Goal: Task Accomplishment & Management: Complete application form

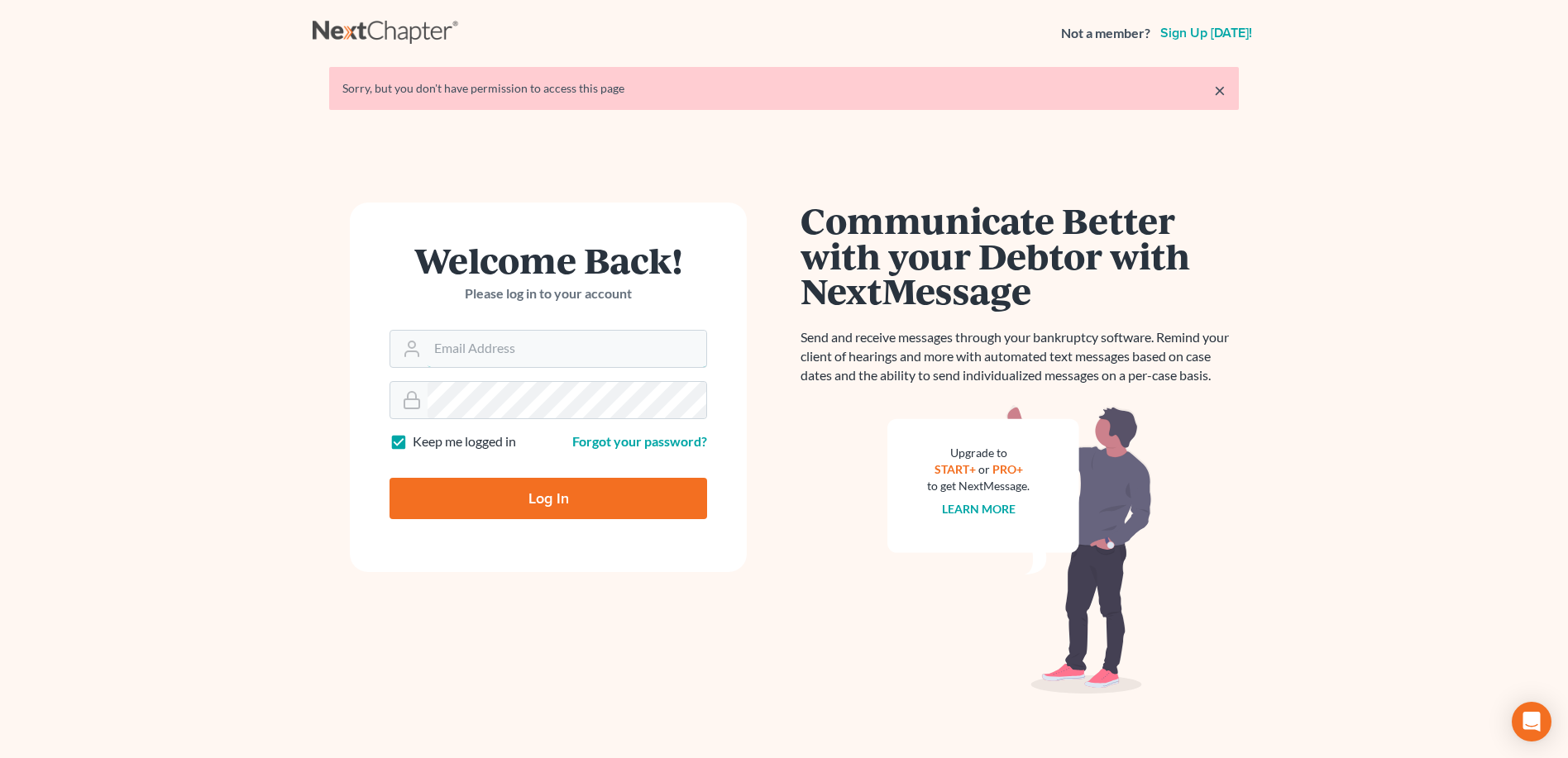
type input "mary@fangiolaw.com"
click at [1215, 89] on link "×" at bounding box center [1220, 90] width 12 height 20
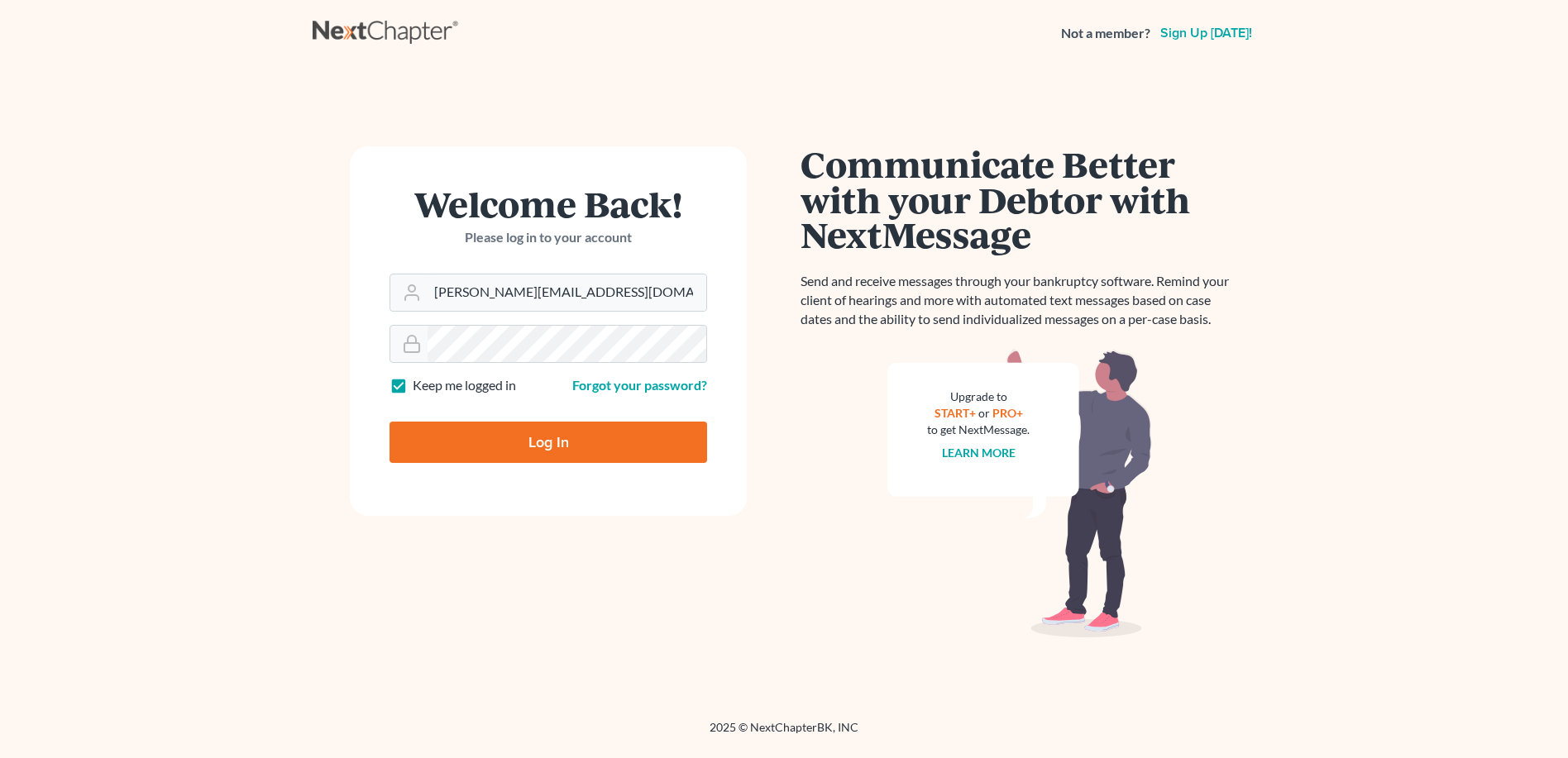
click at [538, 439] on input "Log In" at bounding box center [548, 443] width 317 height 42
type input "Thinking..."
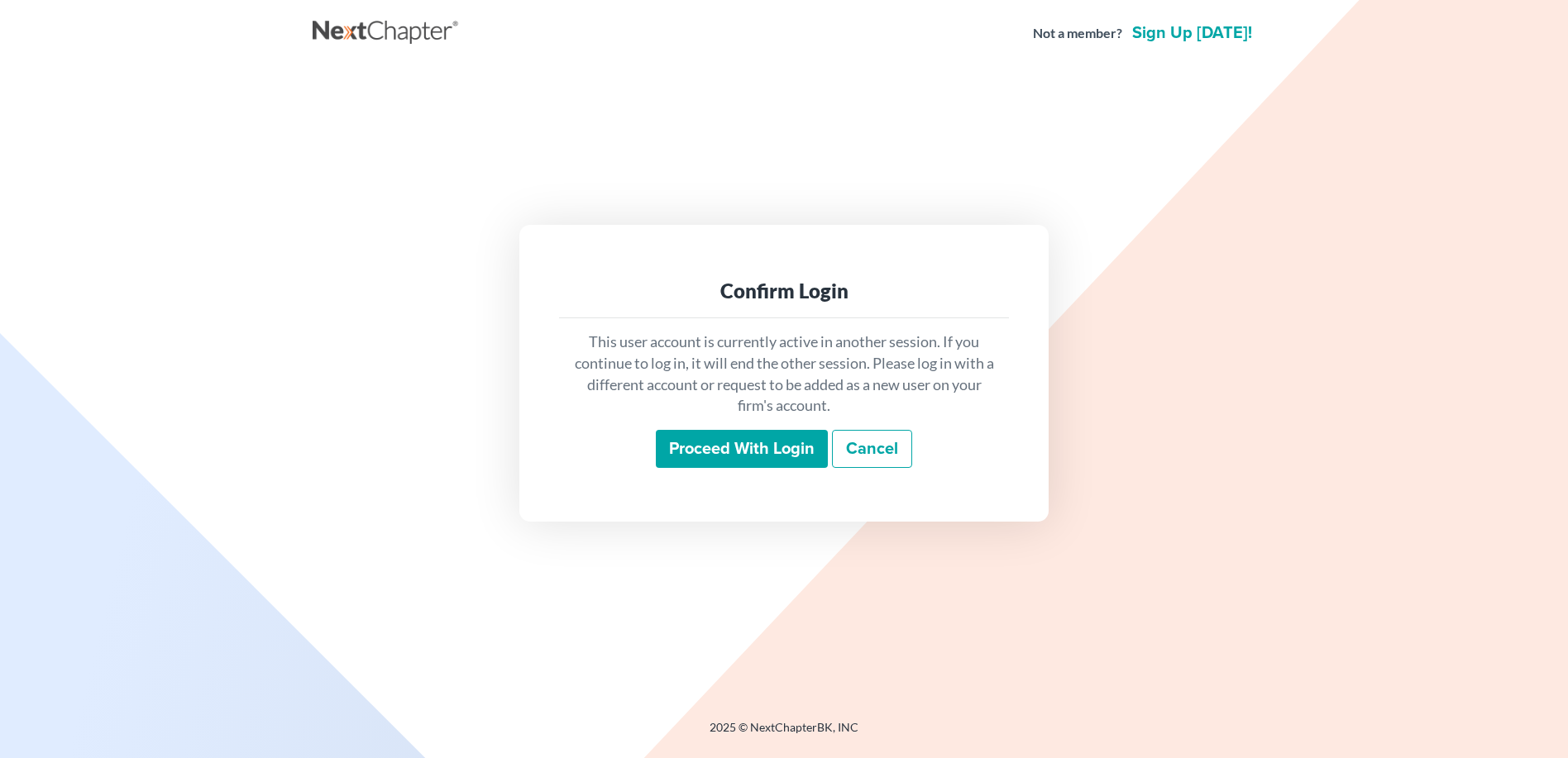
click at [746, 458] on input "Proceed with login" at bounding box center [741, 449] width 172 height 38
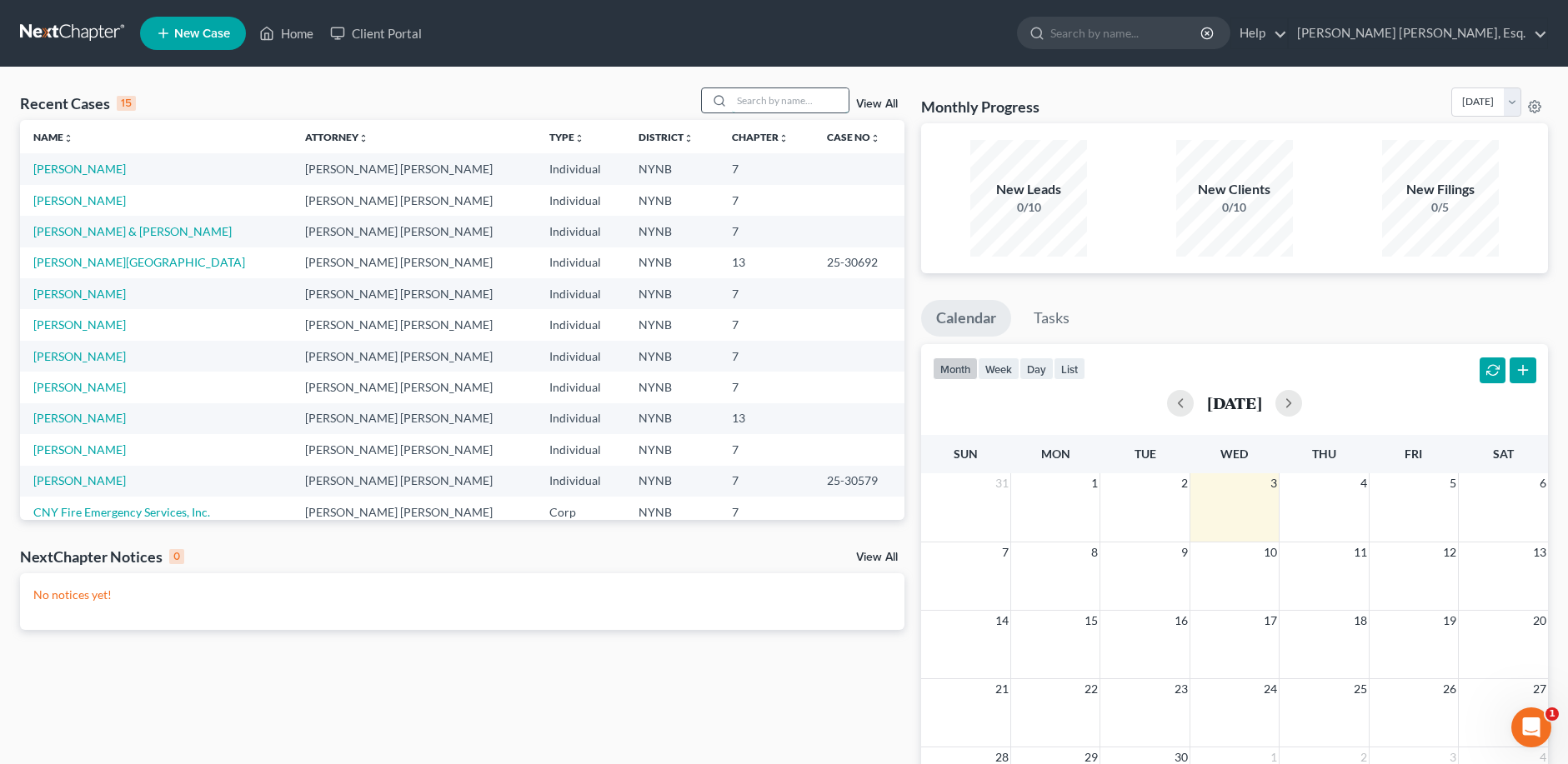
click at [756, 105] on input "search" at bounding box center [789, 101] width 117 height 24
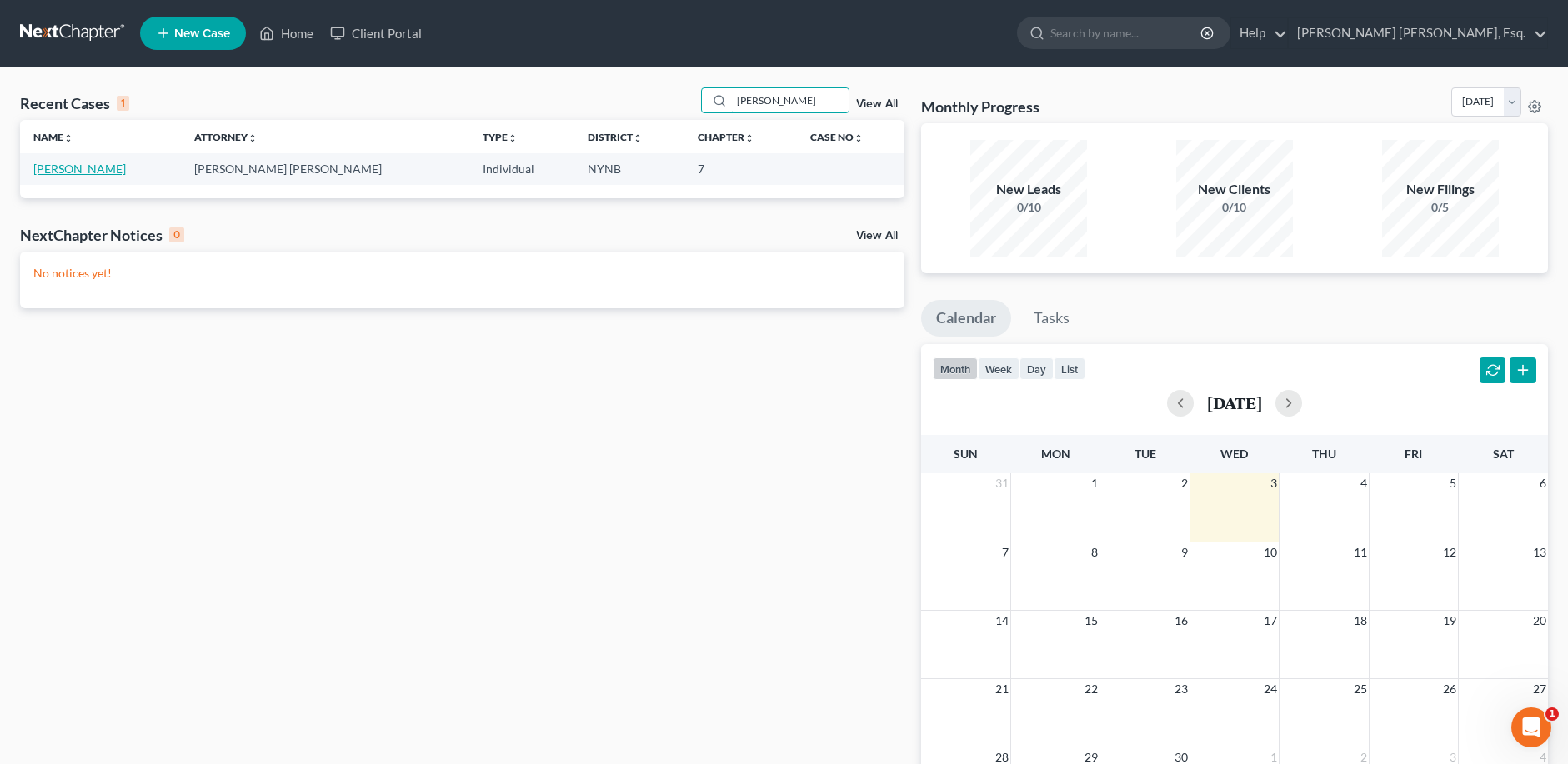
type input "Partridge"
click at [73, 173] on link "Partridge, Amy" at bounding box center [79, 168] width 93 height 14
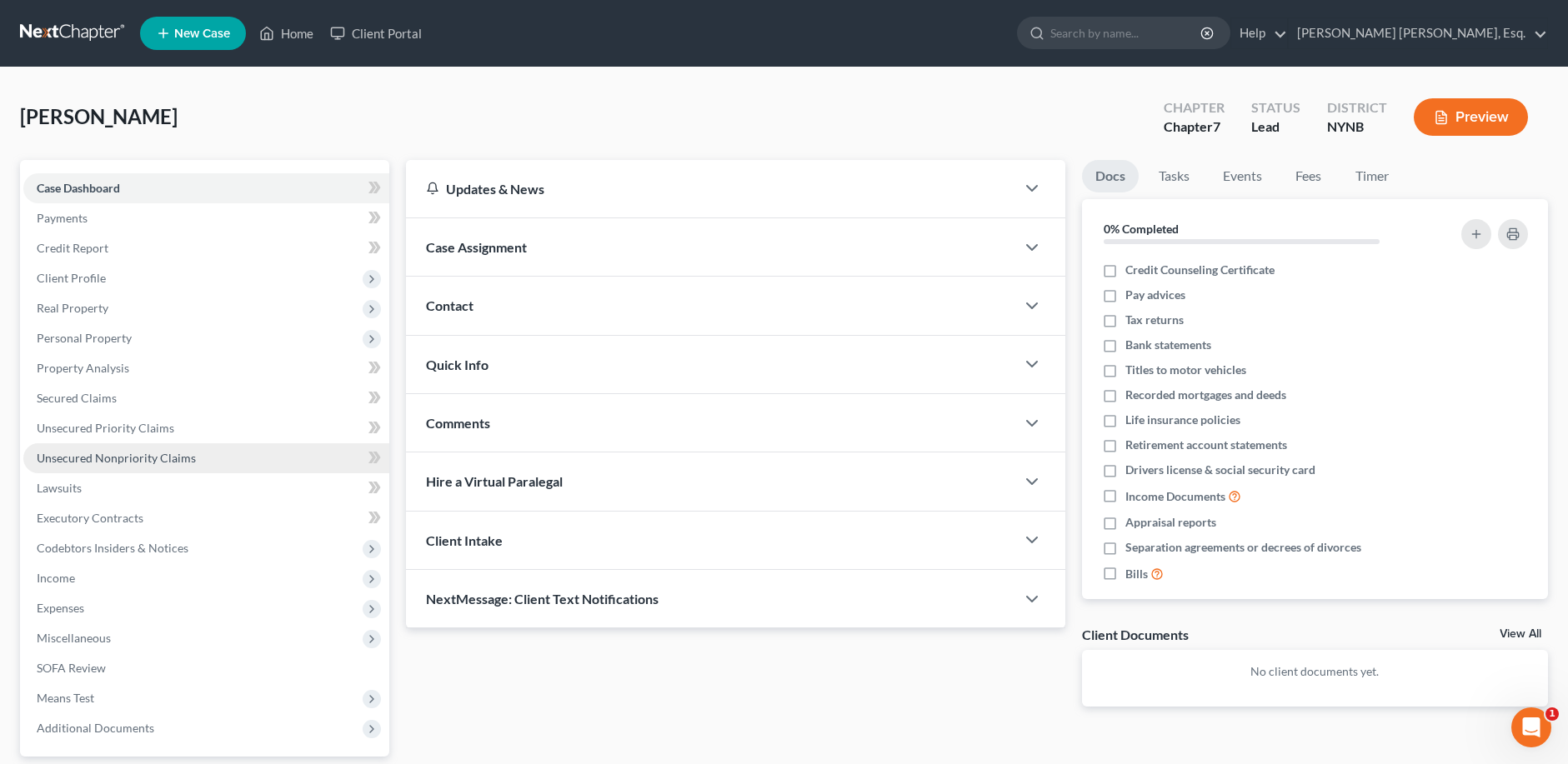
click at [158, 459] on span "Unsecured Nonpriority Claims" at bounding box center [117, 458] width 159 height 14
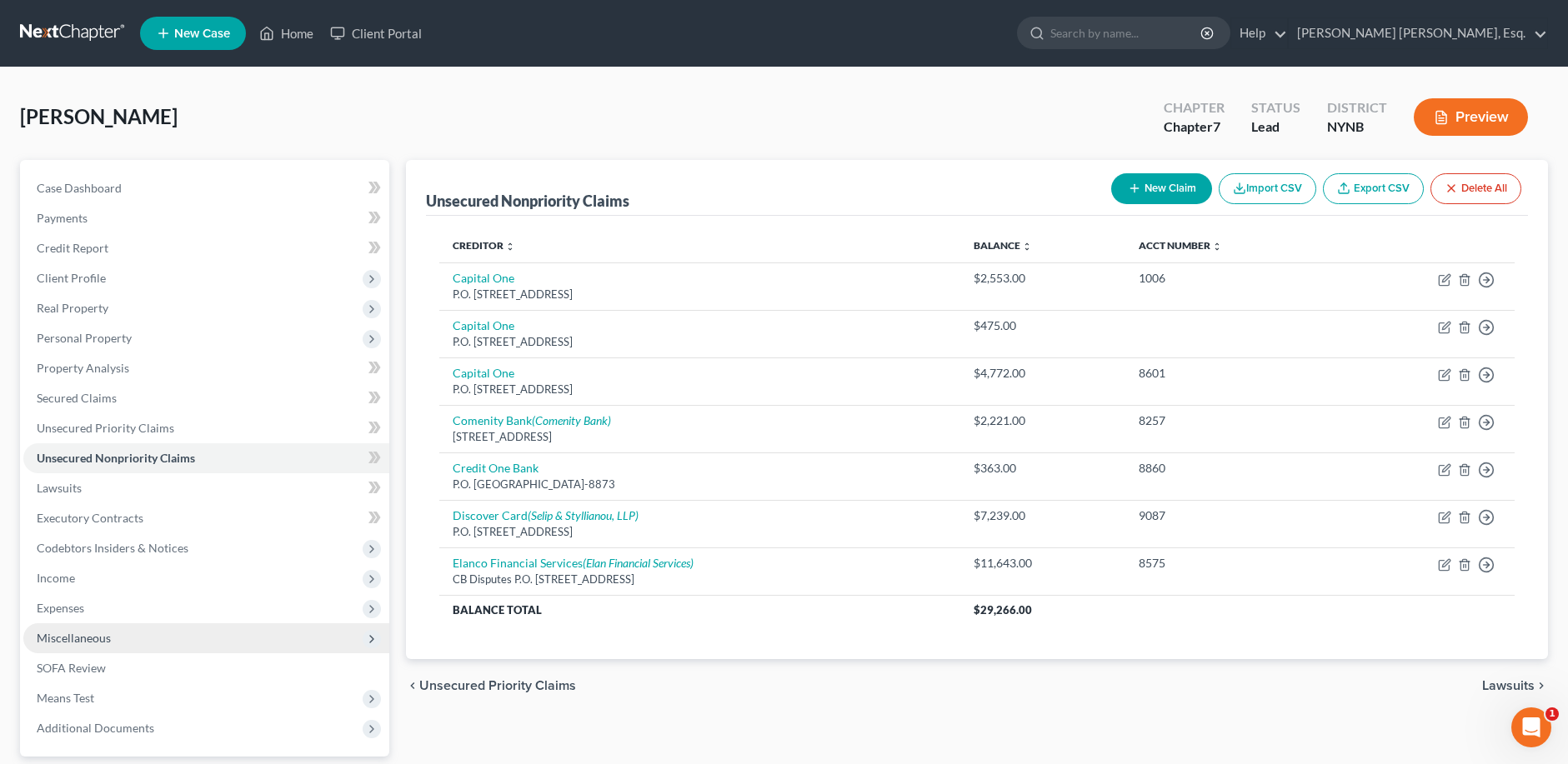
click at [84, 637] on span "Miscellaneous" at bounding box center [74, 637] width 74 height 14
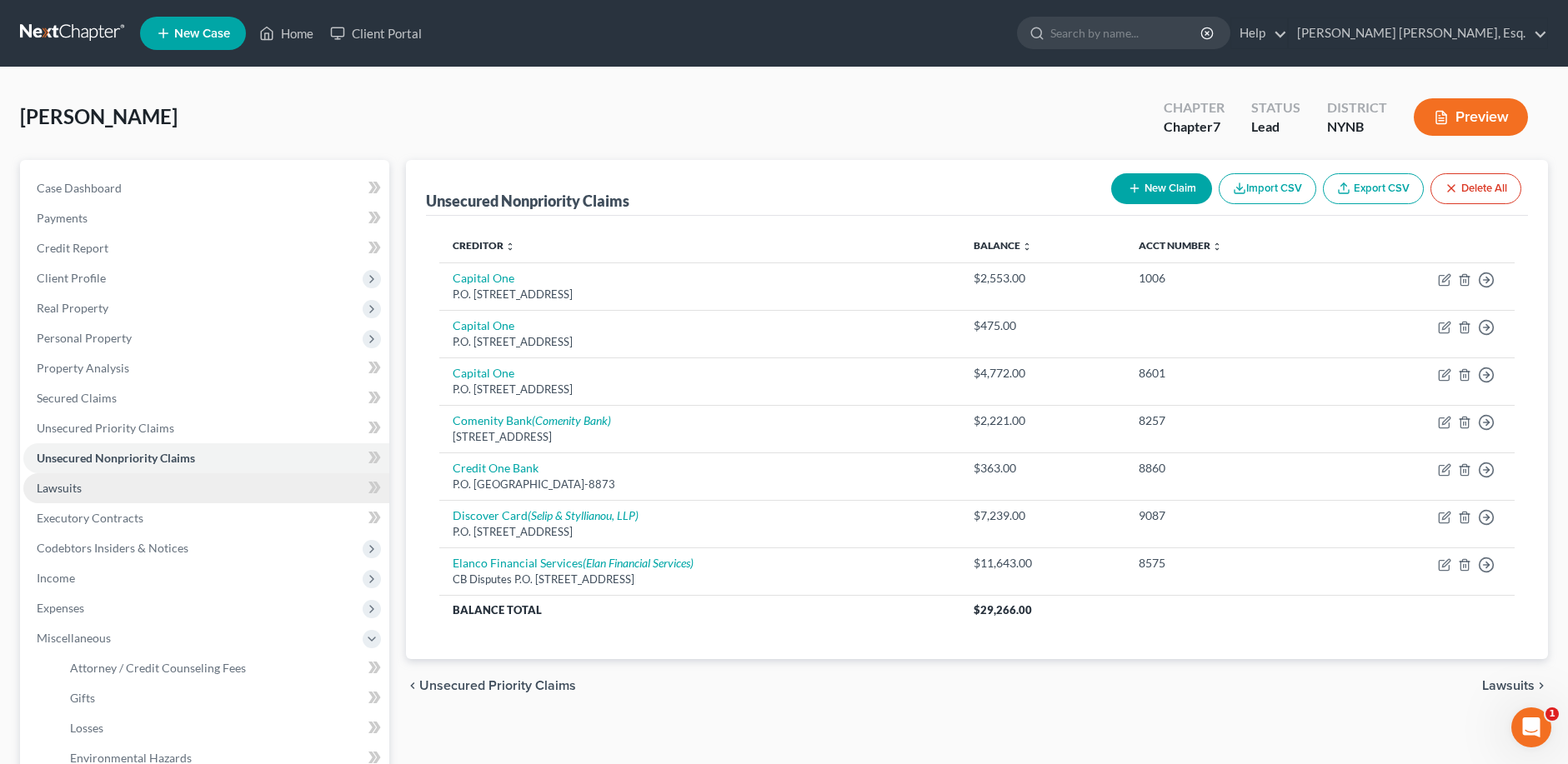
click at [70, 483] on span "Lawsuits" at bounding box center [59, 488] width 45 height 14
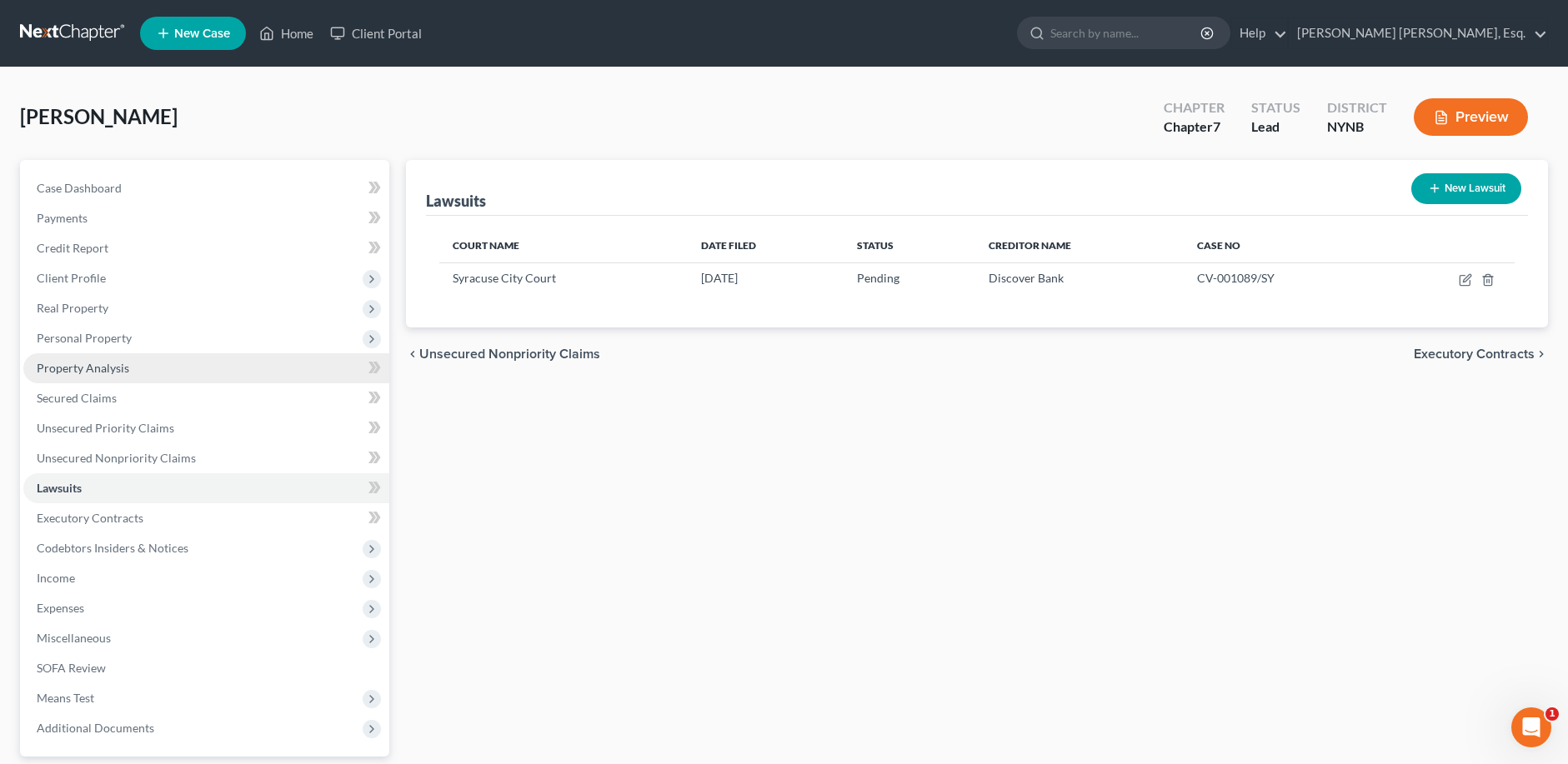
click at [85, 369] on span "Property Analysis" at bounding box center [83, 368] width 93 height 14
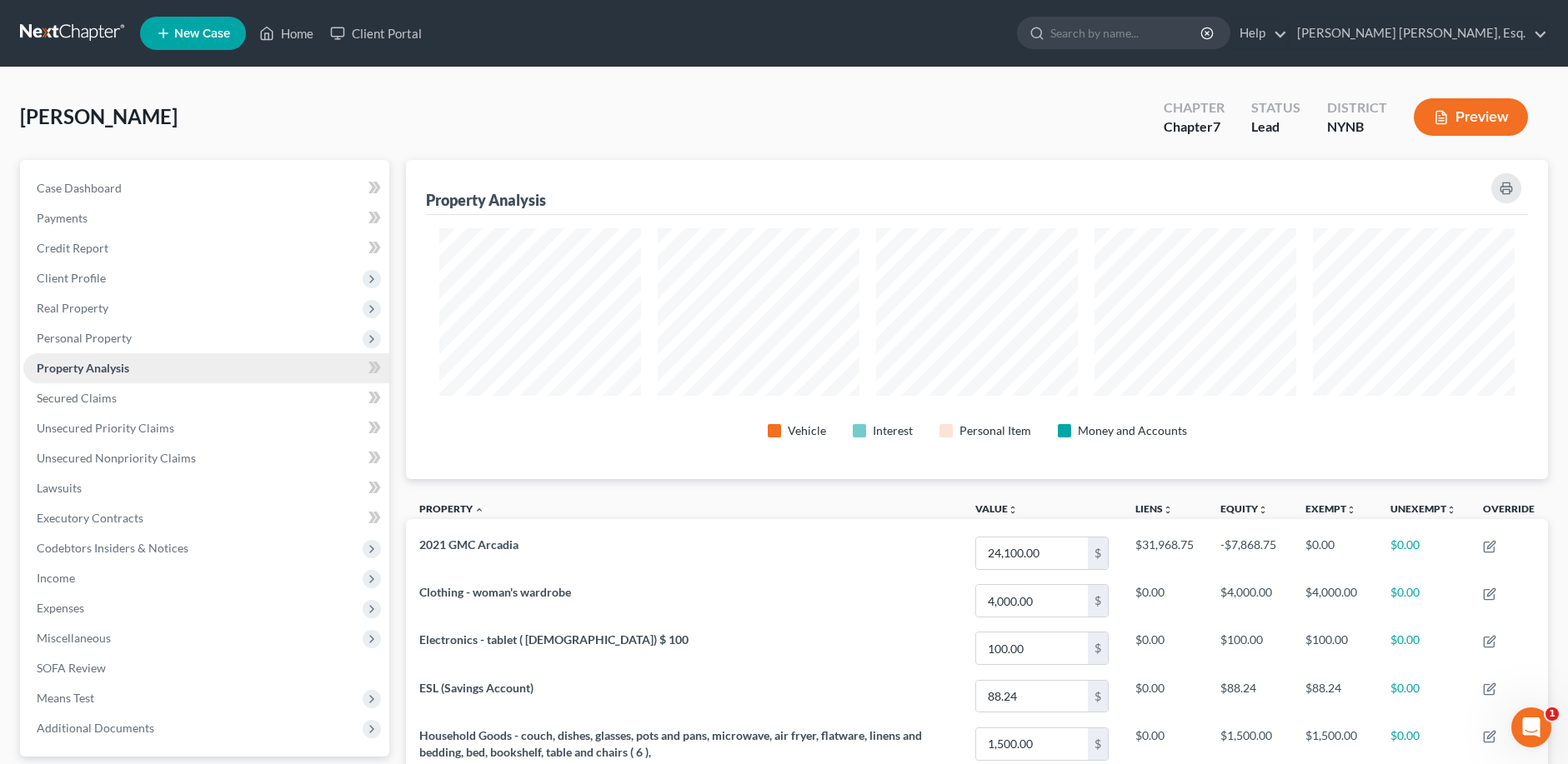
scroll to position [319, 1142]
click at [87, 344] on span "Personal Property" at bounding box center [84, 338] width 95 height 14
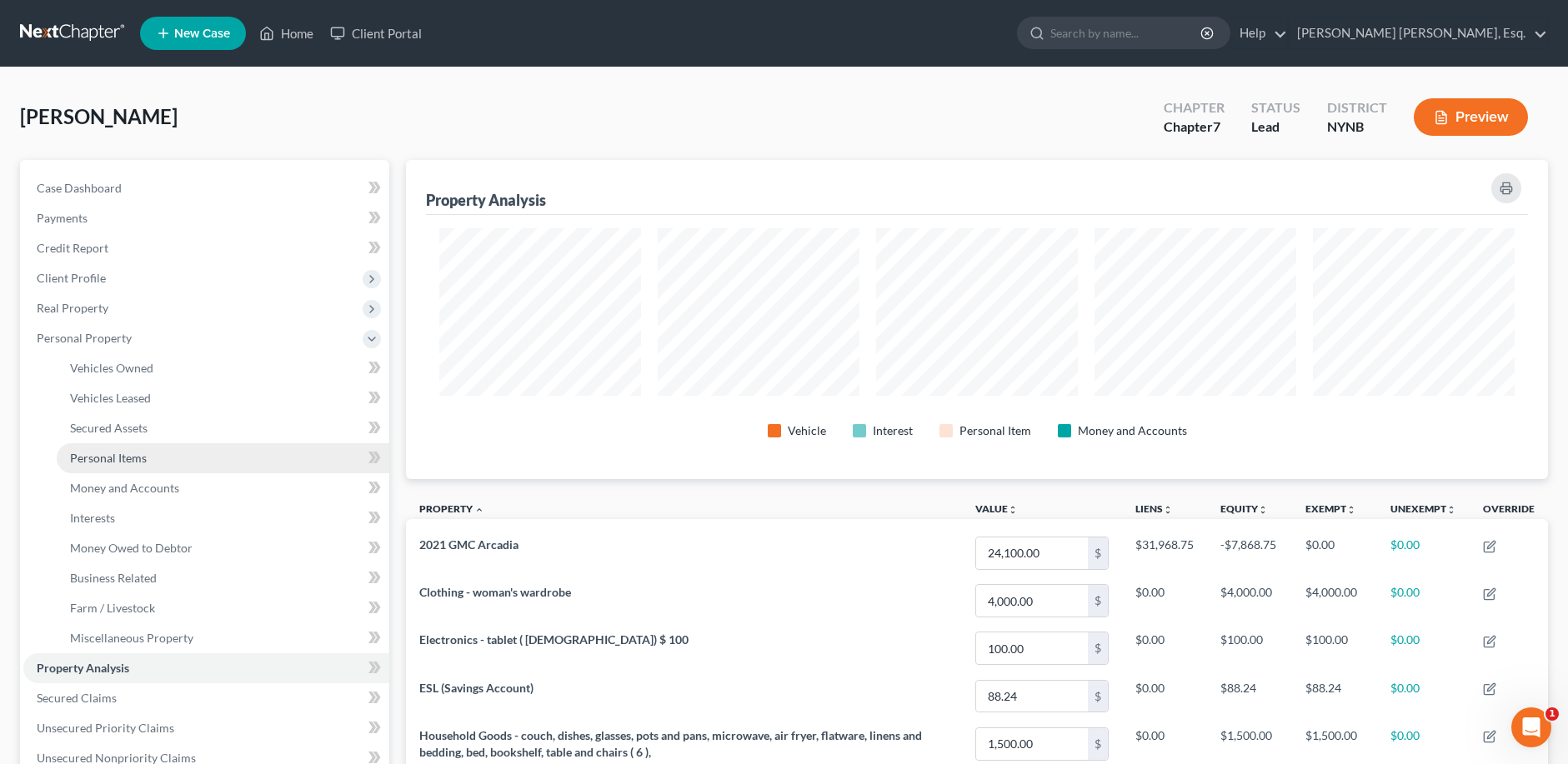
click at [122, 452] on span "Personal Items" at bounding box center [108, 458] width 77 height 14
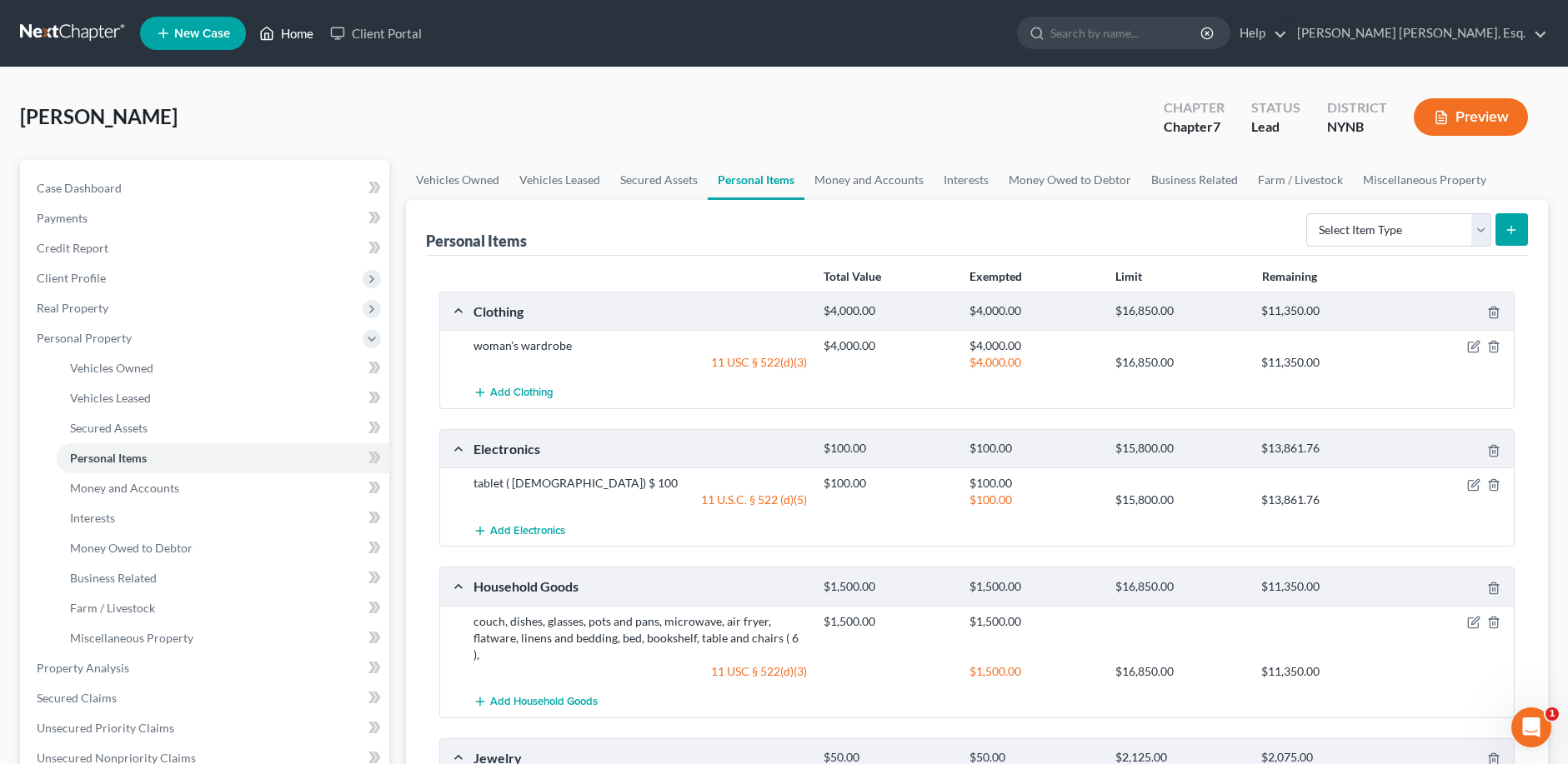
click at [293, 35] on link "Home" at bounding box center [286, 33] width 71 height 30
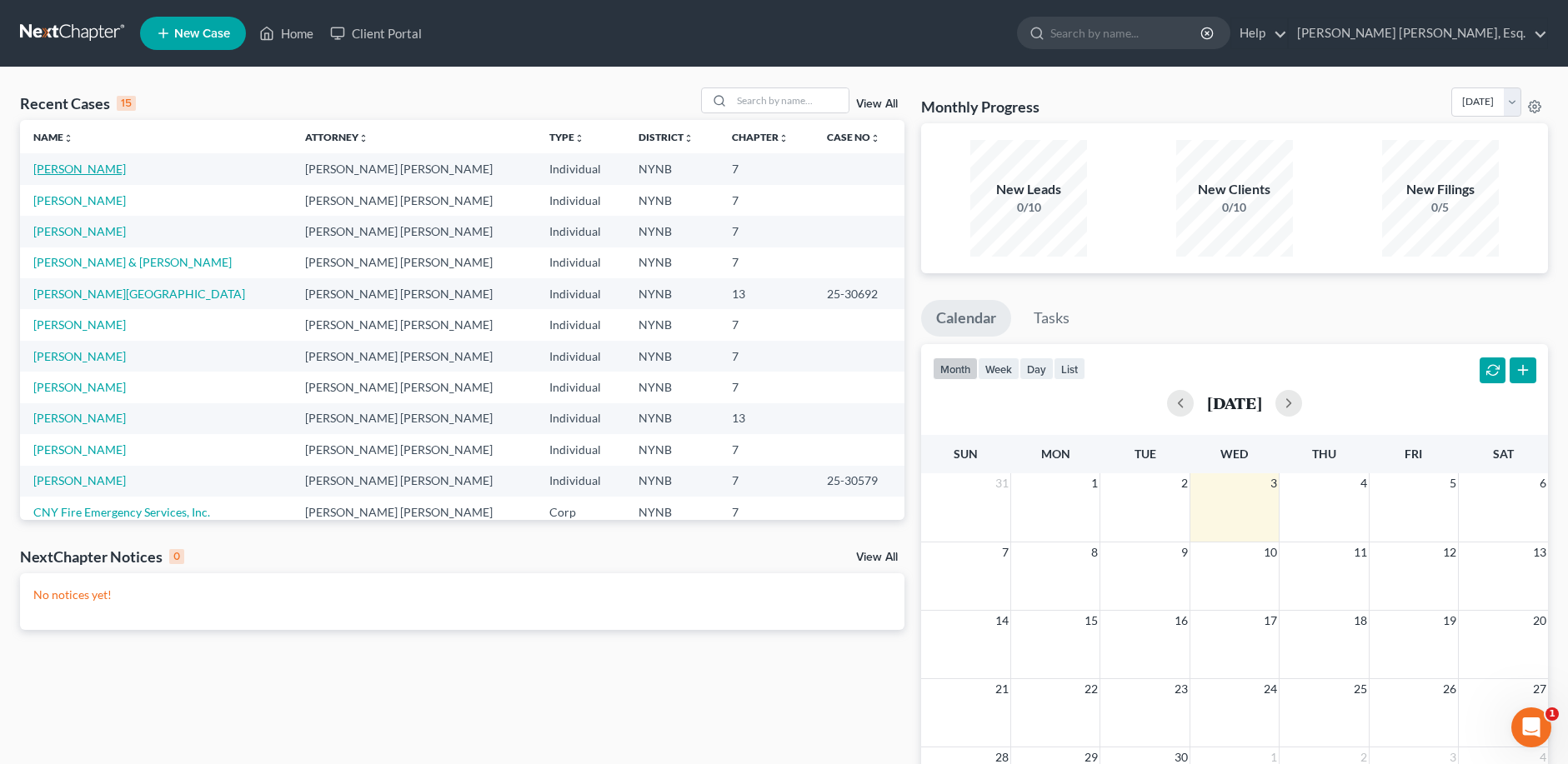
click at [89, 173] on link "Partridge, Amy" at bounding box center [79, 168] width 93 height 14
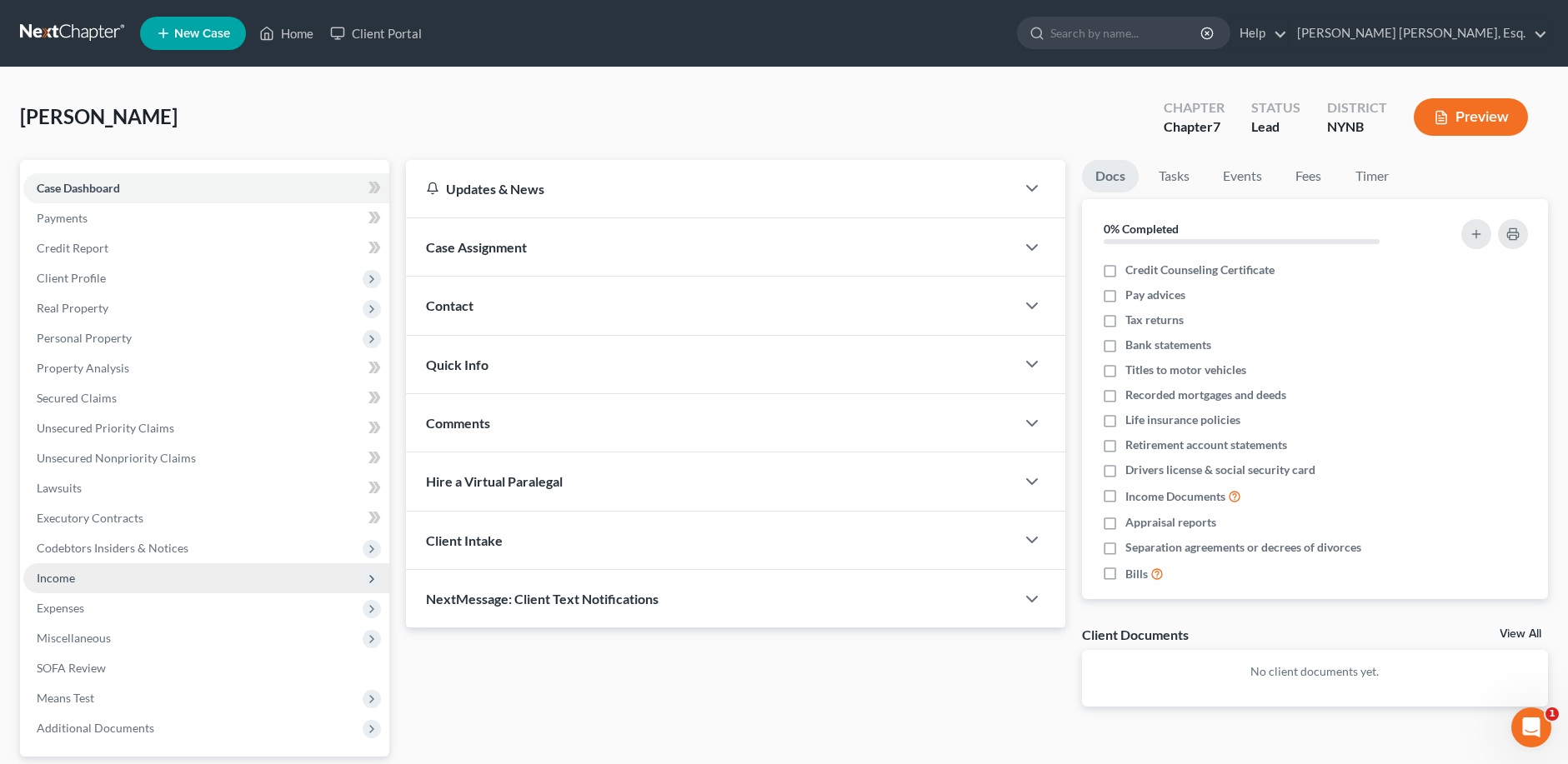
click at [54, 576] on span "Income" at bounding box center [56, 578] width 38 height 14
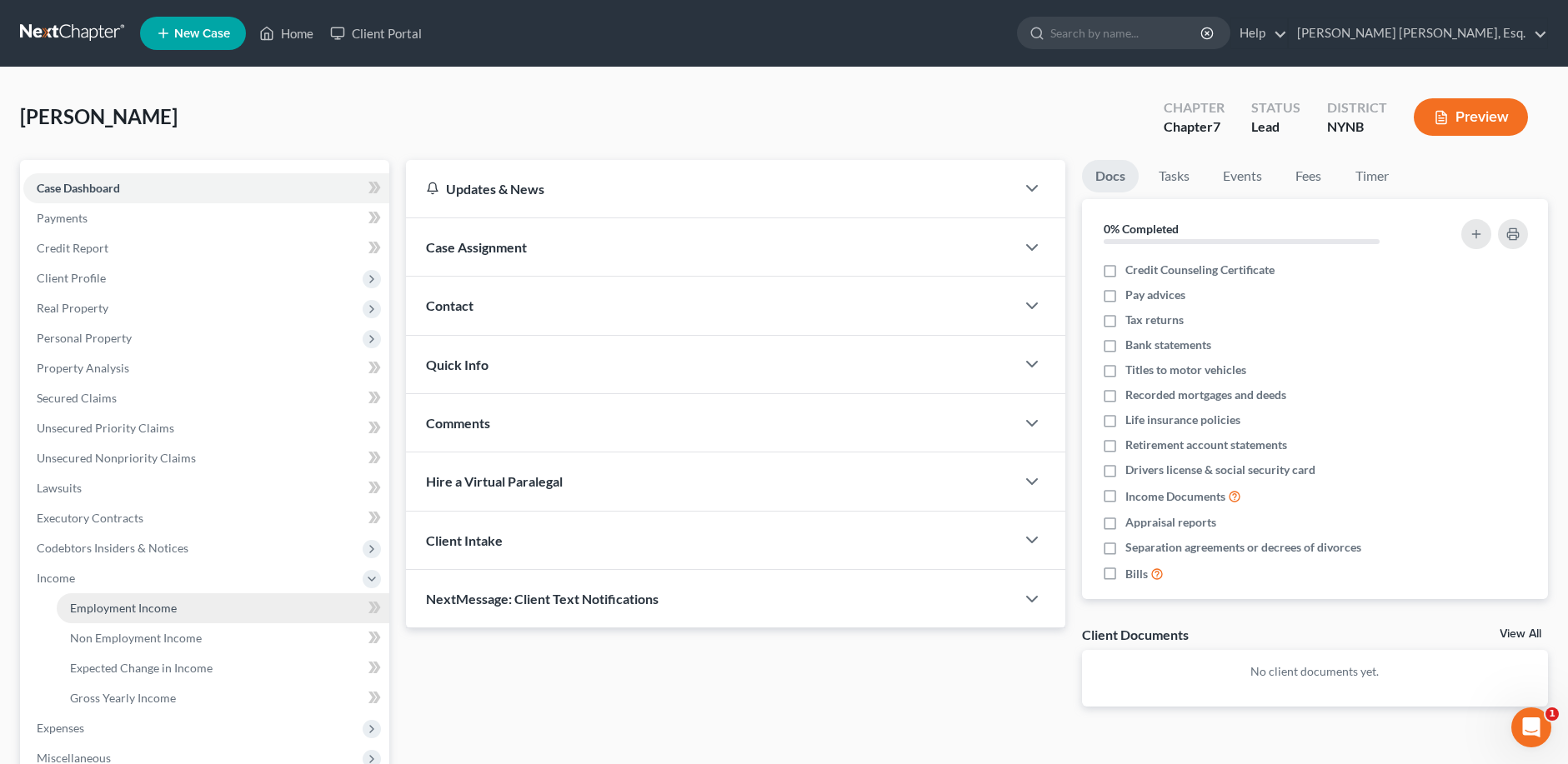
click at [105, 607] on span "Employment Income" at bounding box center [123, 608] width 107 height 14
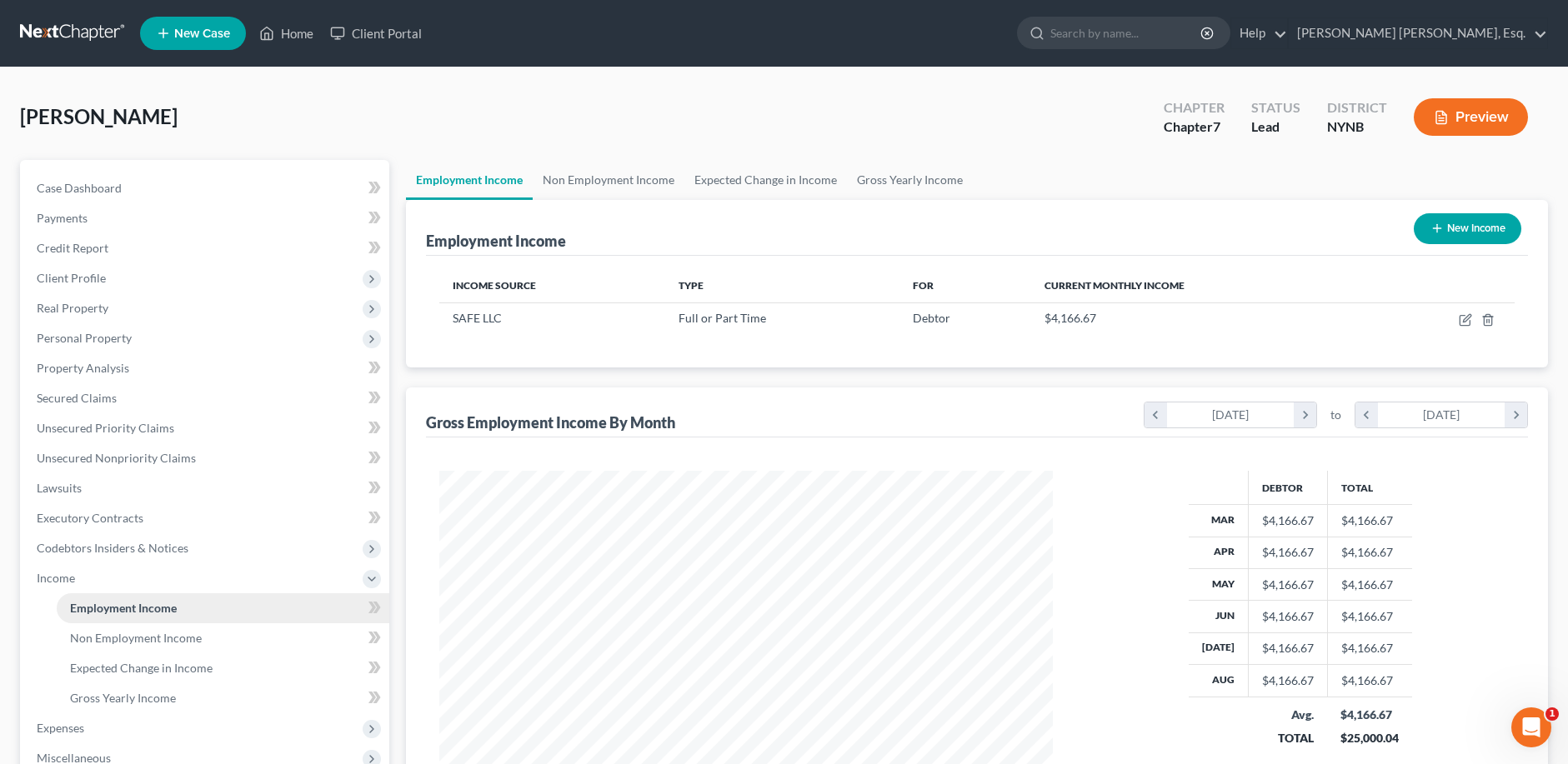
scroll to position [307, 646]
click at [117, 636] on span "Non Employment Income" at bounding box center [135, 637] width 131 height 14
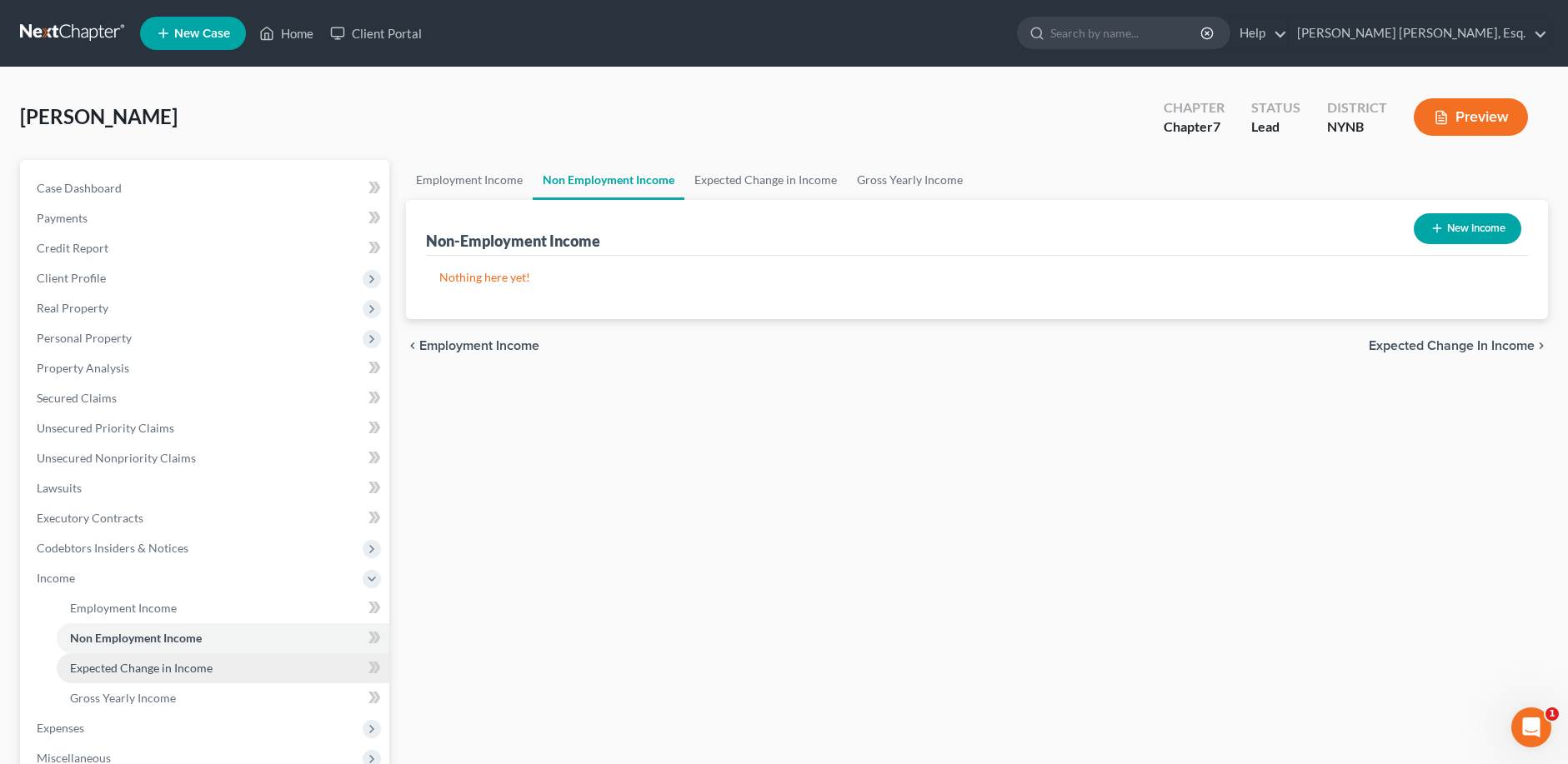
click at [131, 670] on span "Expected Change in Income" at bounding box center [140, 667] width 142 height 14
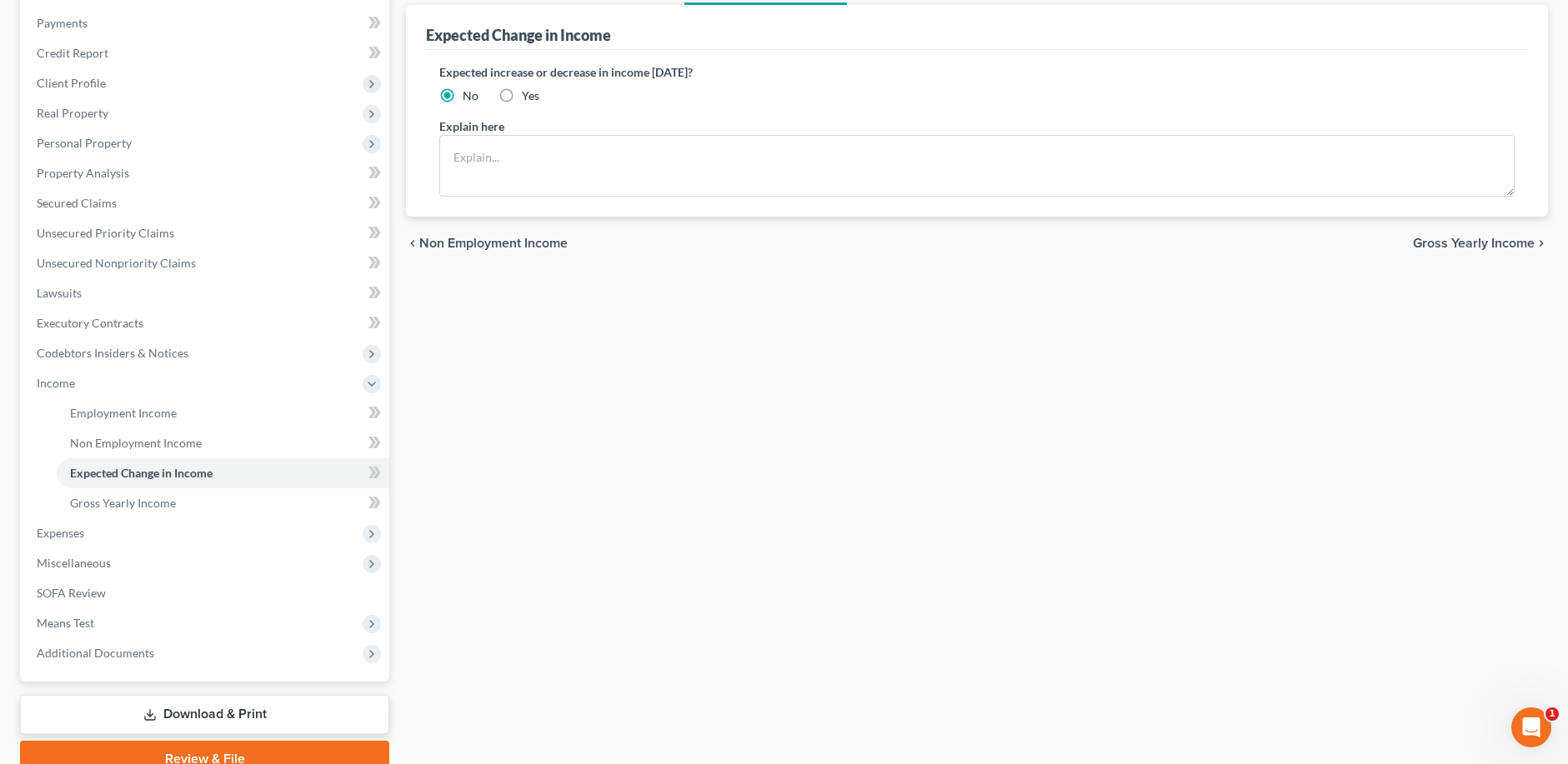
scroll to position [210, 0]
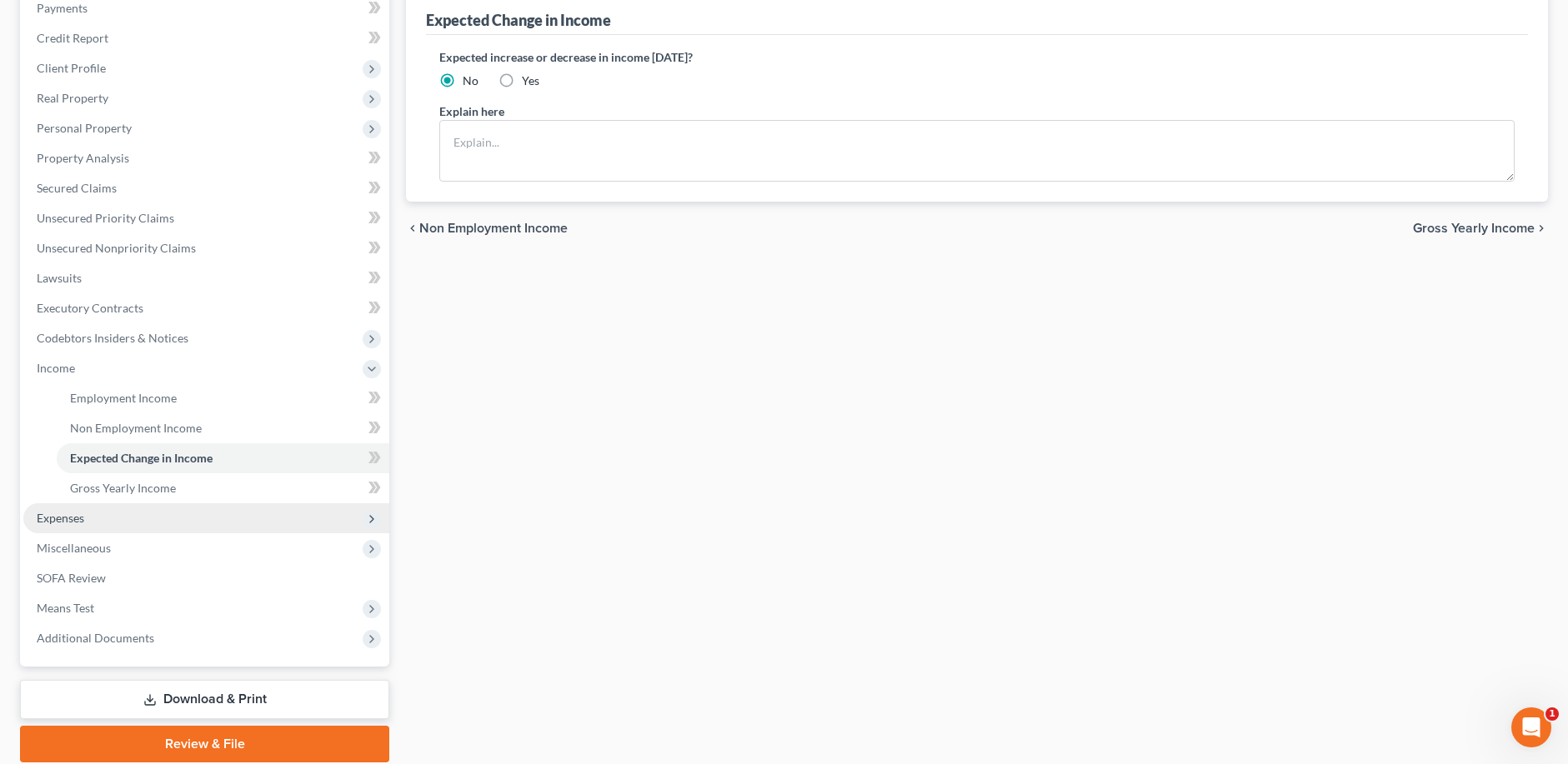
click at [59, 517] on span "Expenses" at bounding box center [61, 518] width 48 height 14
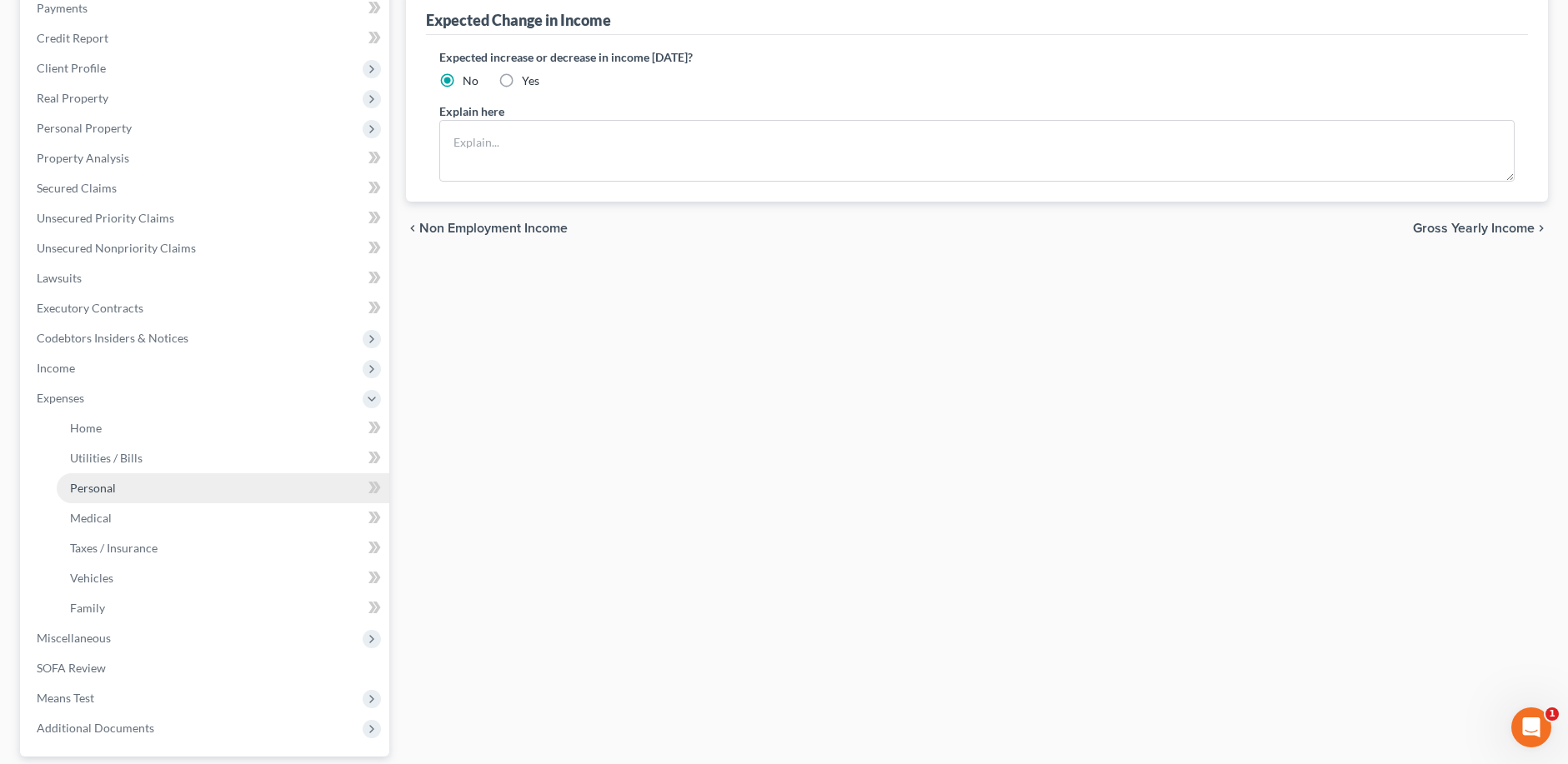
click at [81, 484] on span "Personal" at bounding box center [93, 488] width 46 height 14
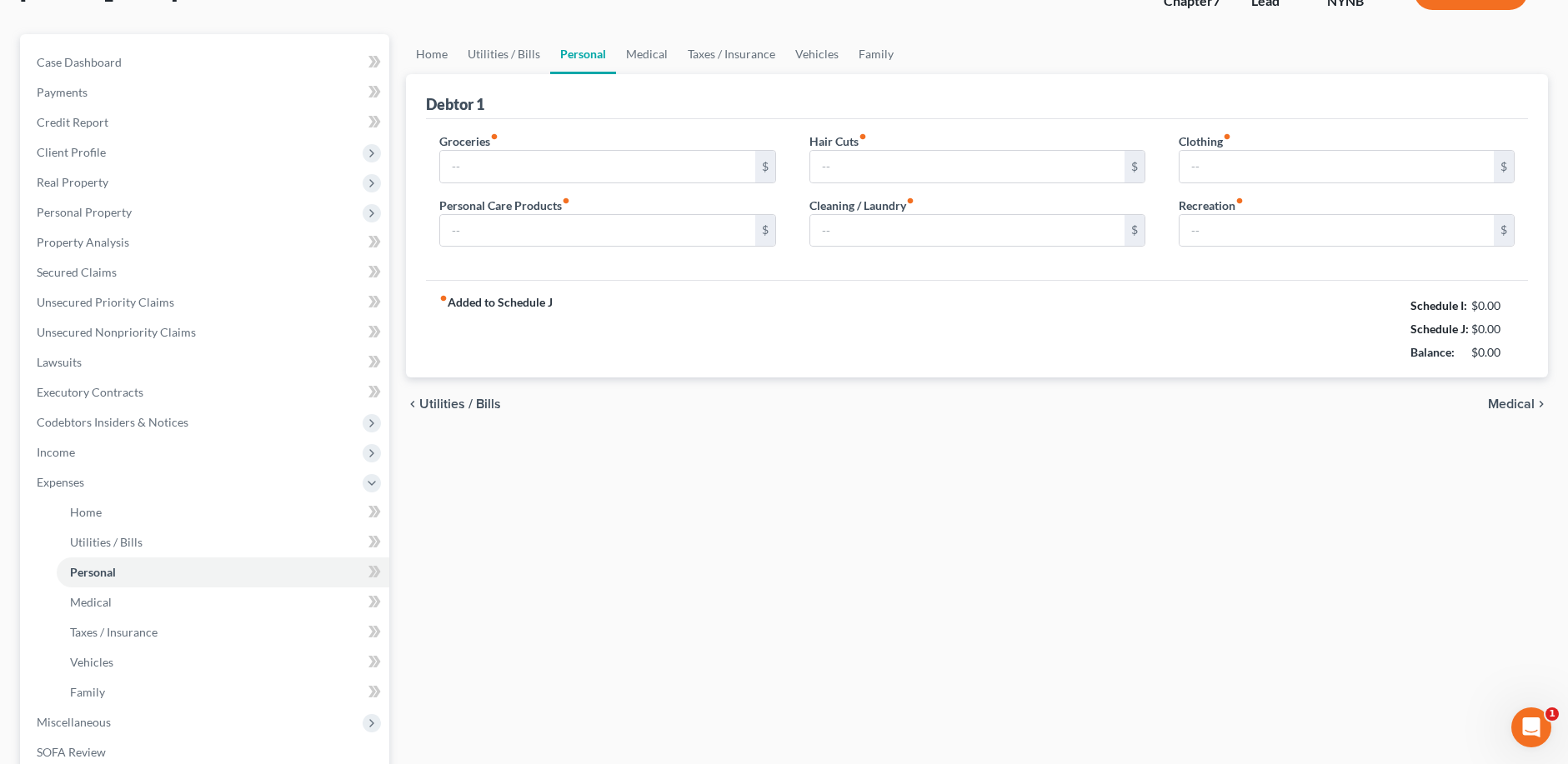
type input "400.00"
type input "100.00"
type input "40.00"
type input "0.00"
type input "25.00"
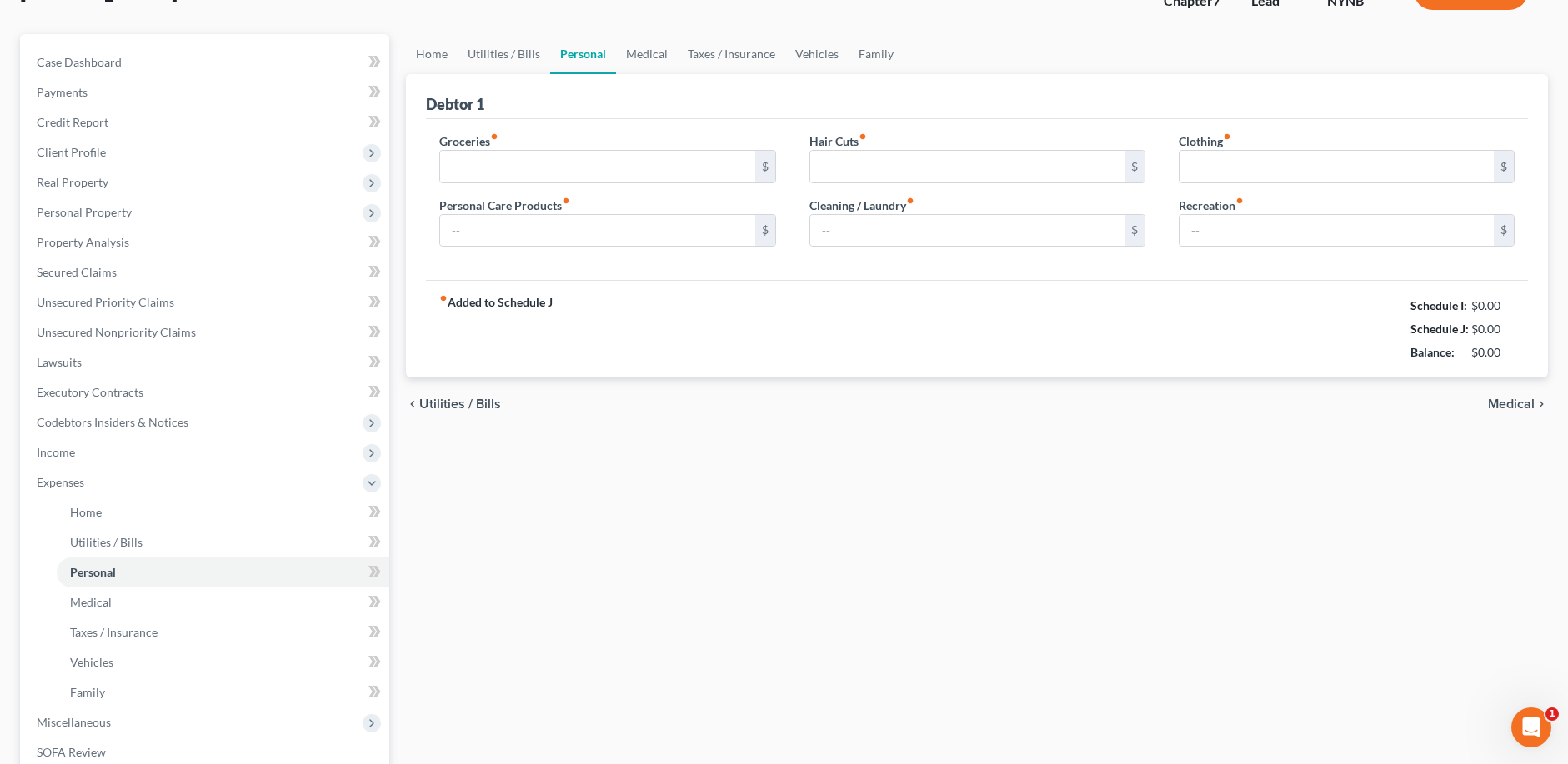
type input "0.00"
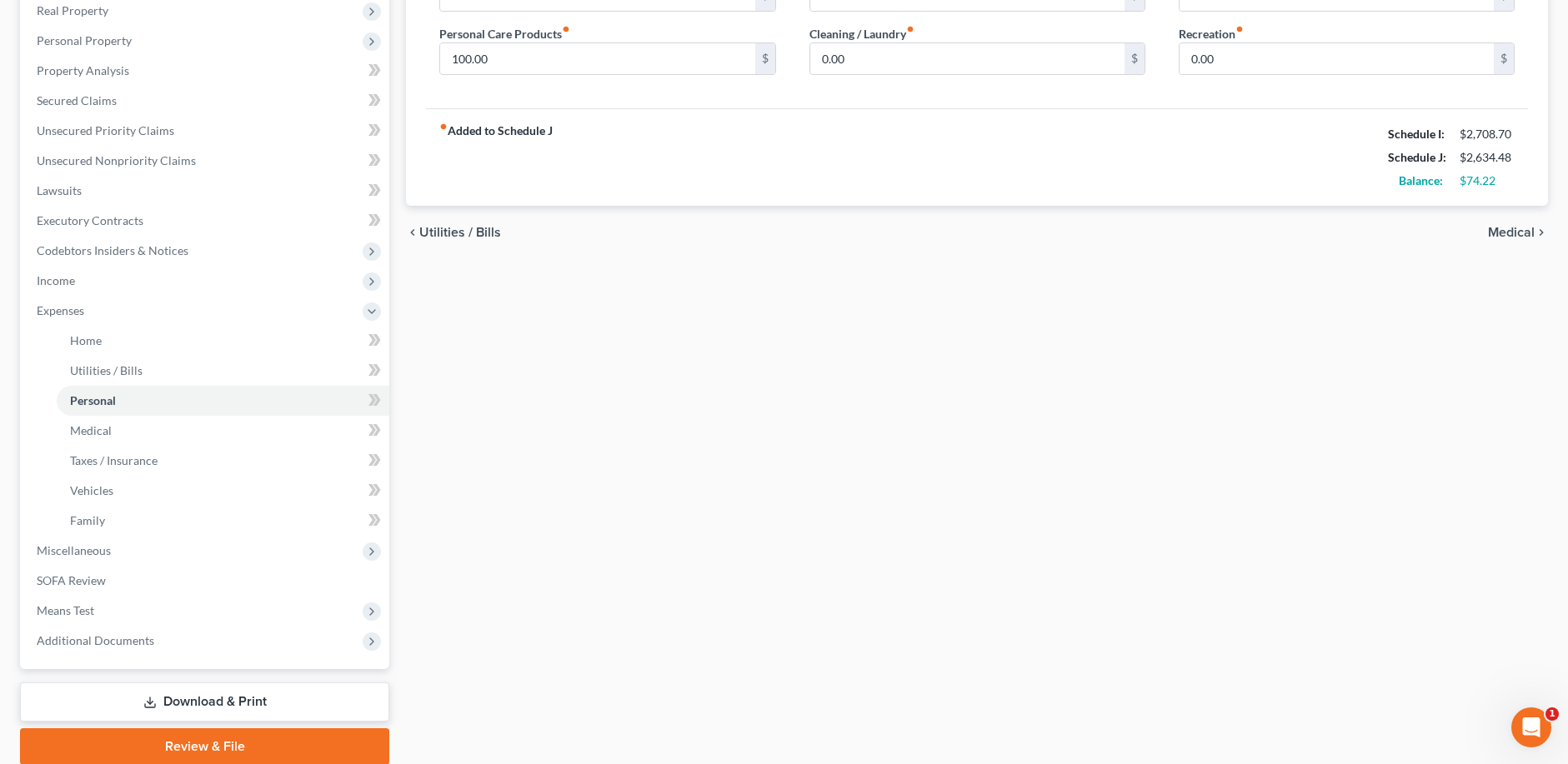
scroll to position [324, 0]
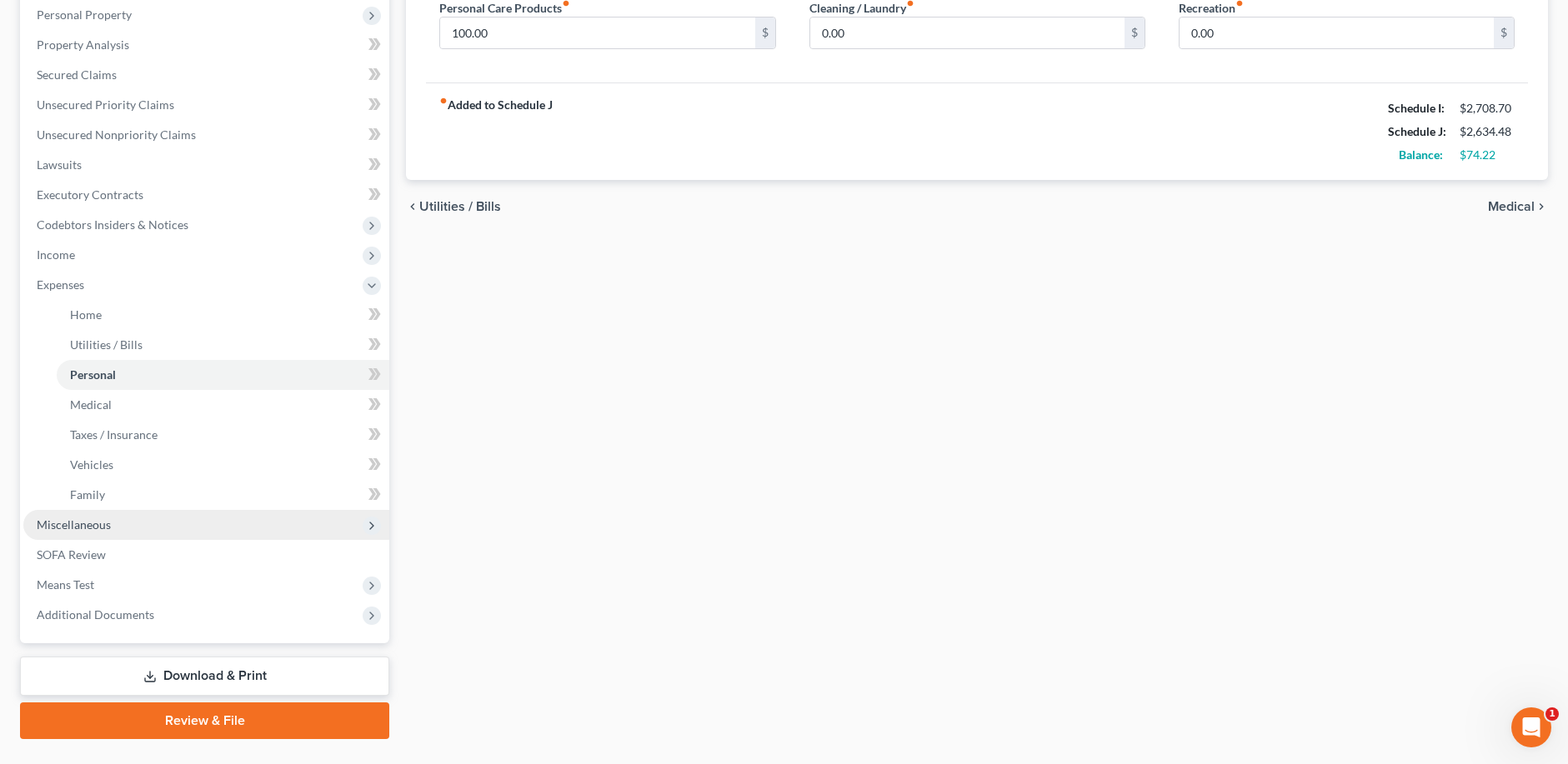
click at [79, 523] on span "Miscellaneous" at bounding box center [74, 524] width 74 height 14
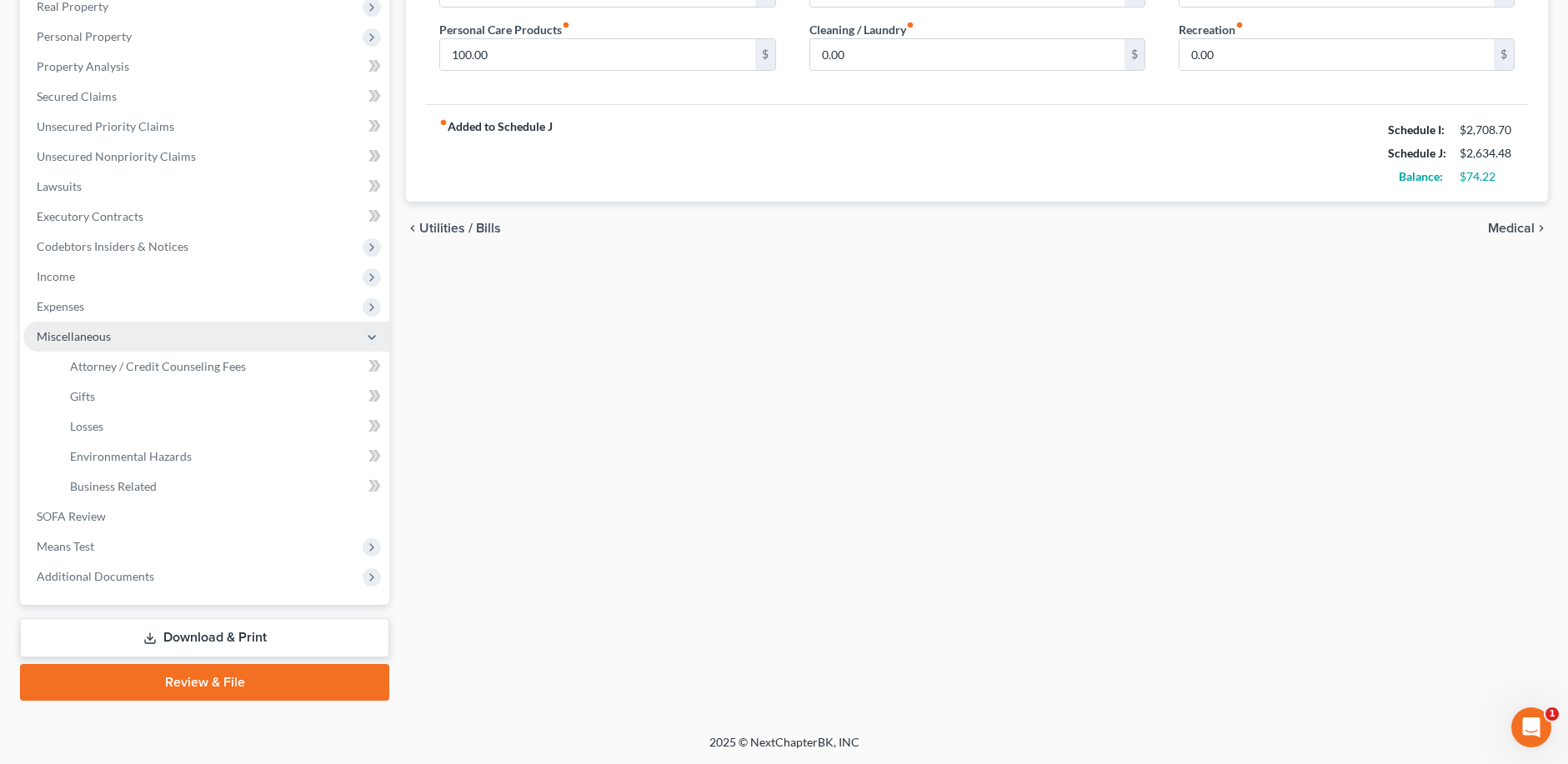
scroll to position [302, 0]
